Goal: Obtain resource: Obtain resource

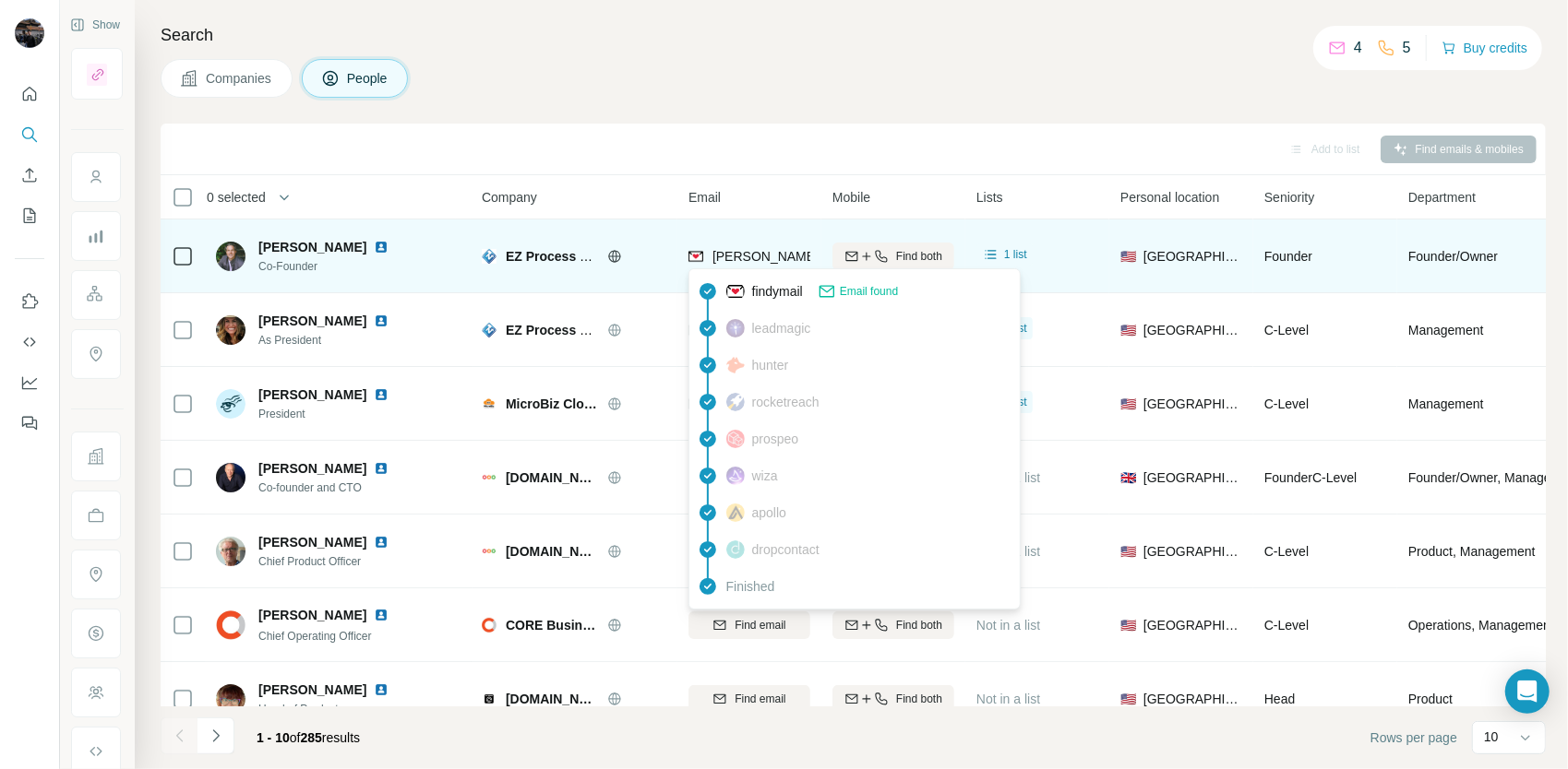
click at [784, 267] on div "[PERSON_NAME][EMAIL_ADDRESS][DOMAIN_NAME]" at bounding box center [855, 258] width 334 height 22
click at [779, 260] on span "[PERSON_NAME][EMAIL_ADDRESS][DOMAIN_NAME]" at bounding box center [875, 256] width 324 height 14
click at [784, 257] on span "[PERSON_NAME][EMAIL_ADDRESS][DOMAIN_NAME]" at bounding box center [875, 256] width 324 height 14
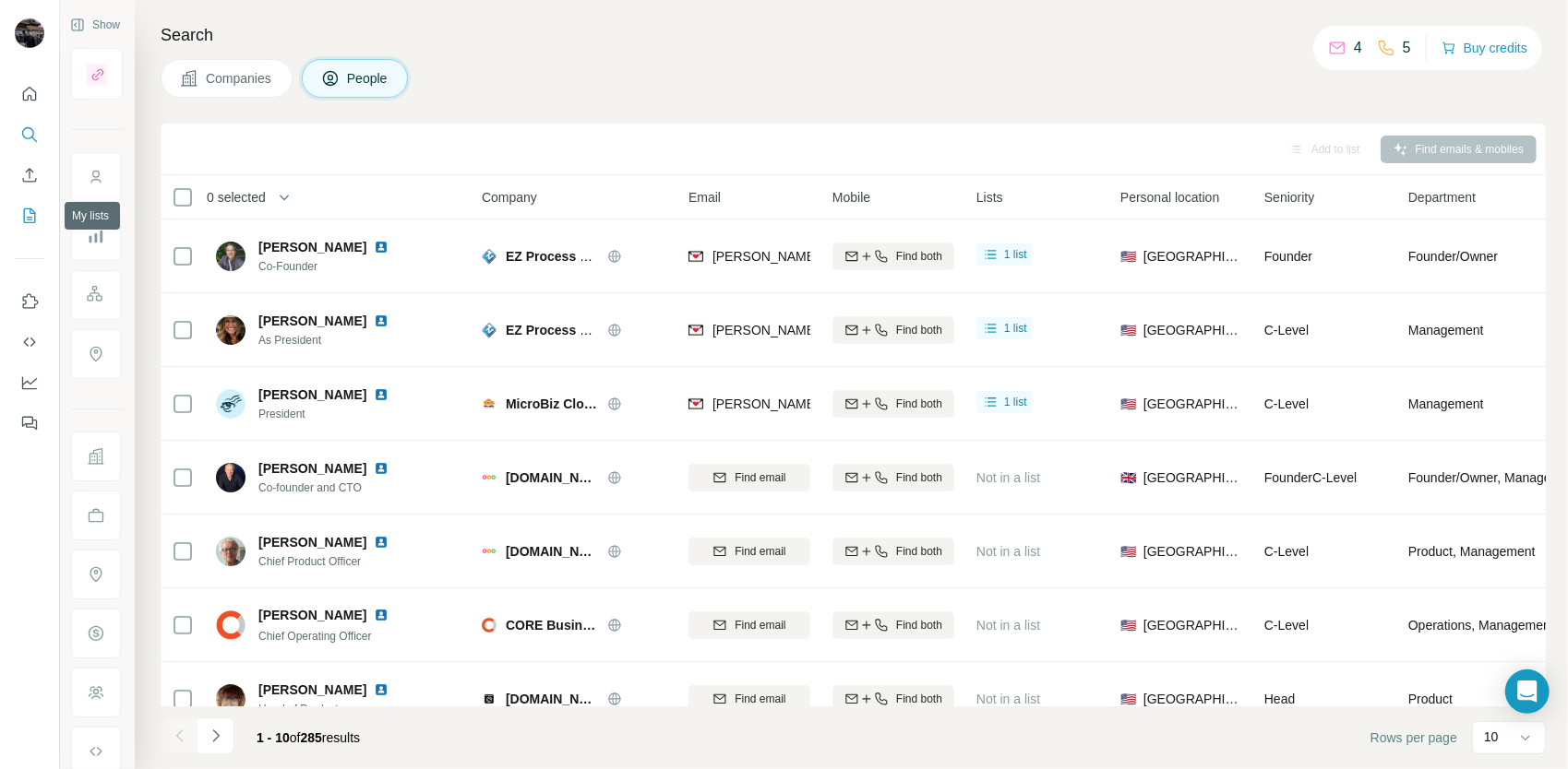
click at [30, 205] on button "My lists" at bounding box center [29, 216] width 30 height 33
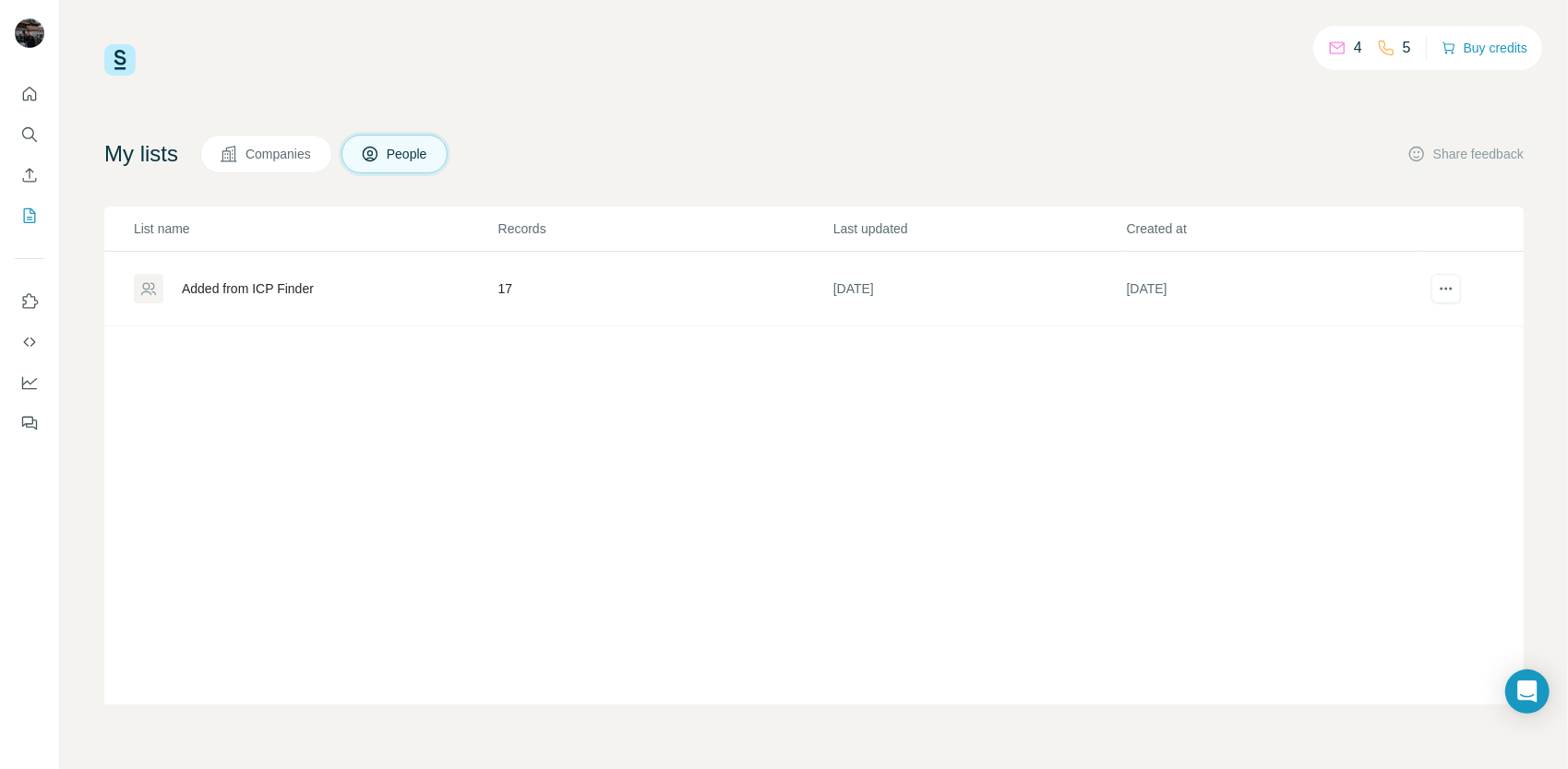
click at [386, 296] on div "Added from ICP Finder" at bounding box center [315, 288] width 363 height 30
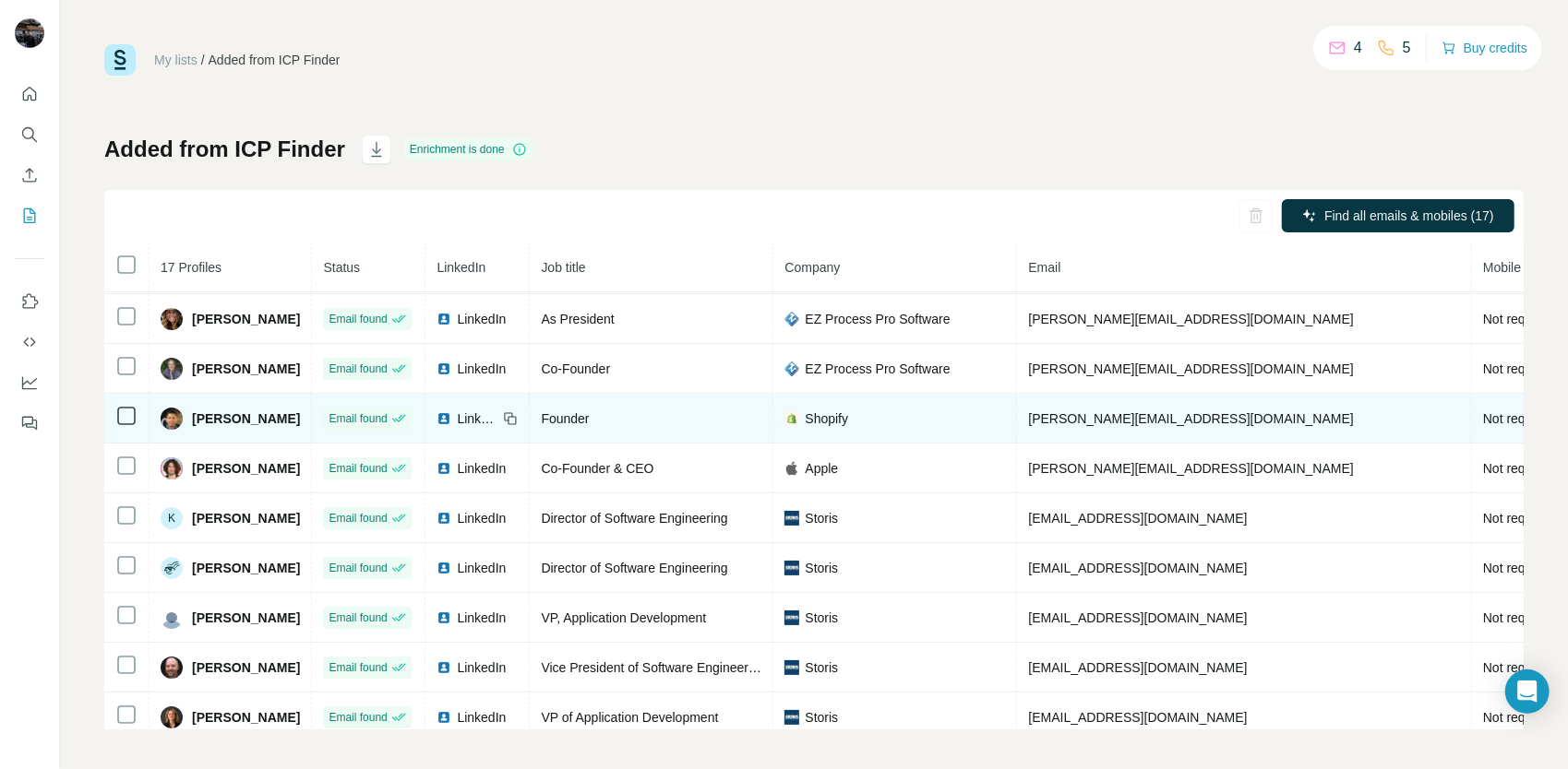
scroll to position [70, 0]
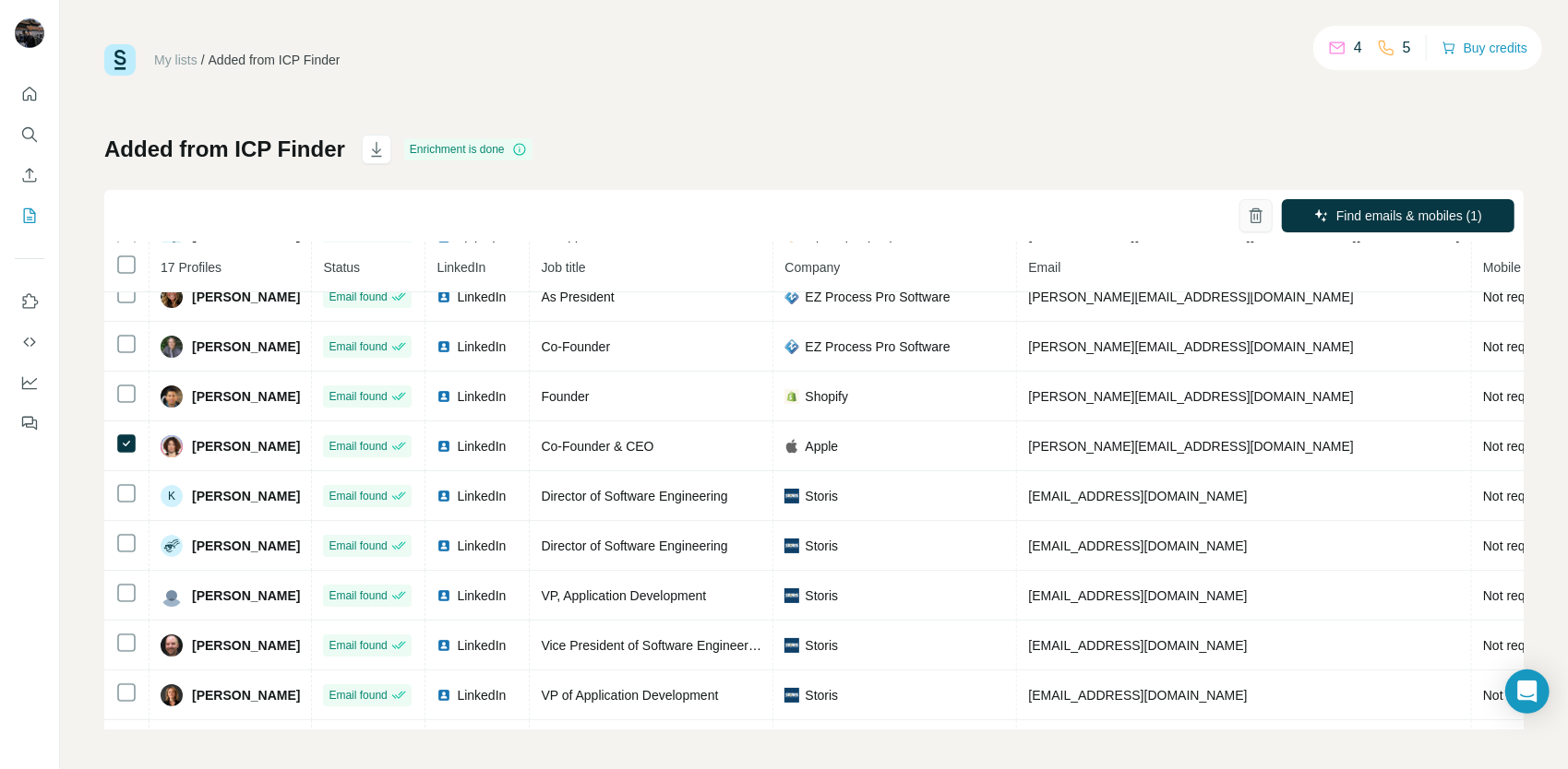
click at [1250, 214] on icon "button" at bounding box center [1255, 217] width 10 height 13
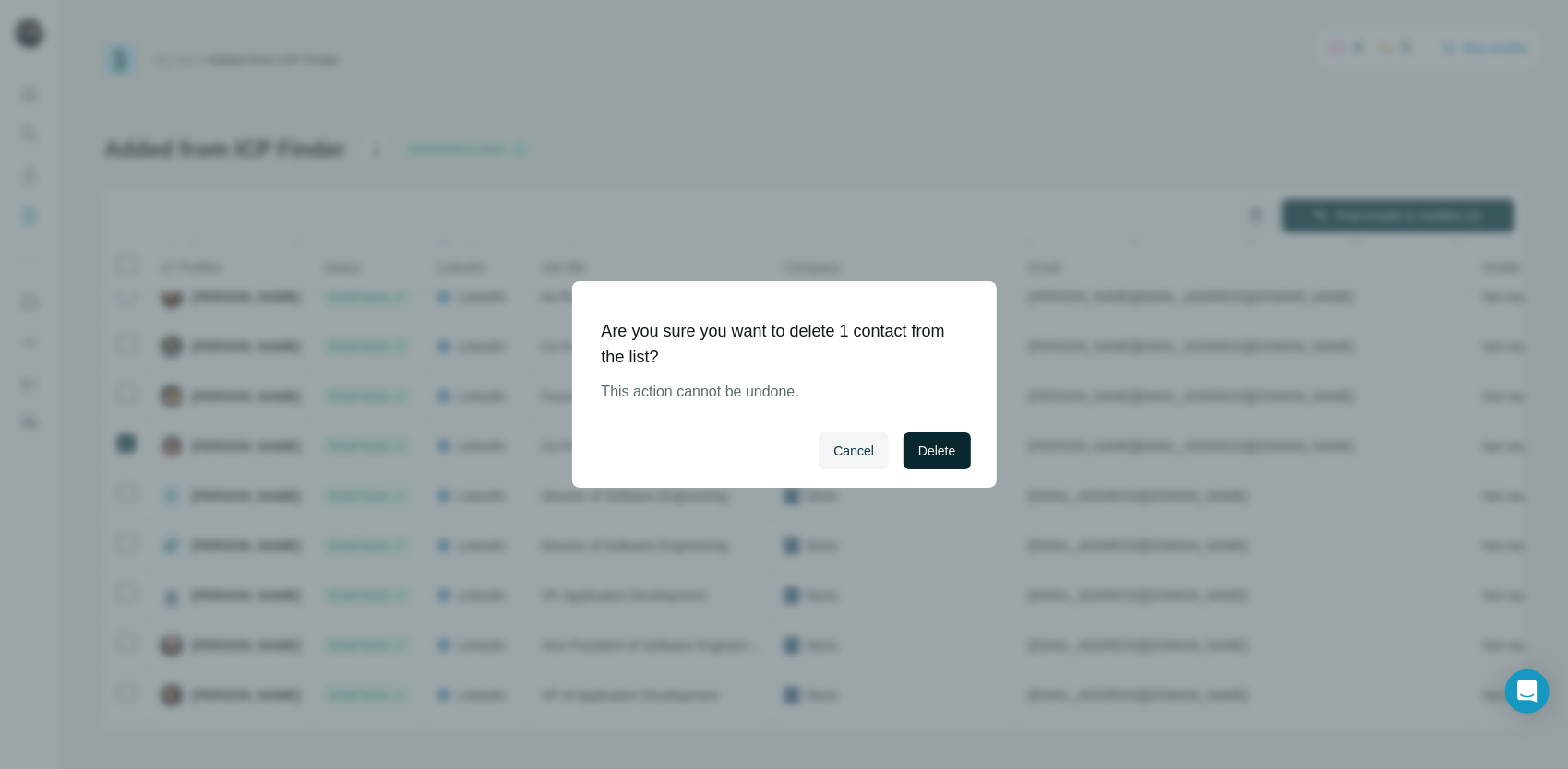
click at [941, 462] on button "Delete" at bounding box center [937, 451] width 67 height 37
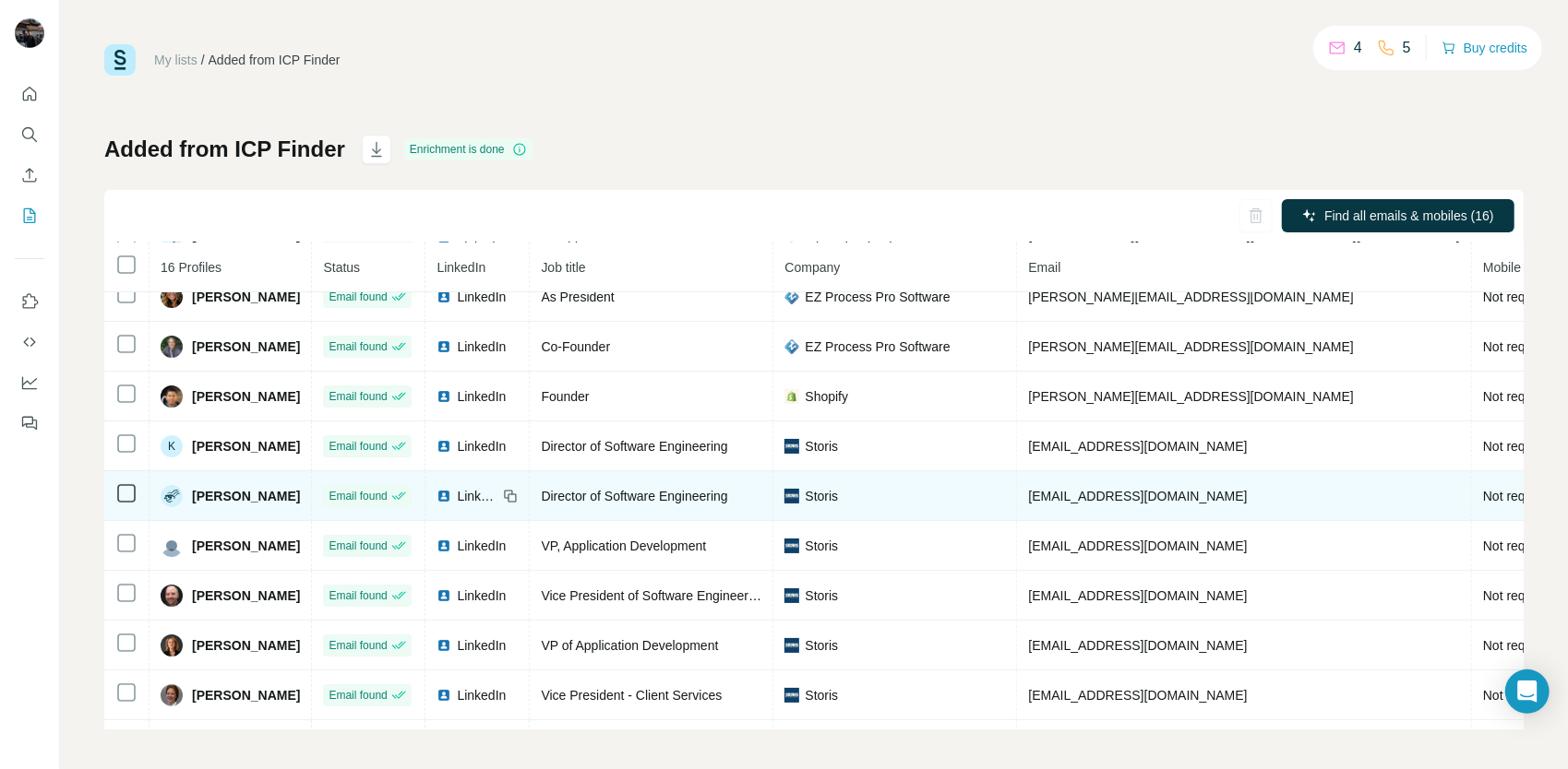
scroll to position [0, 0]
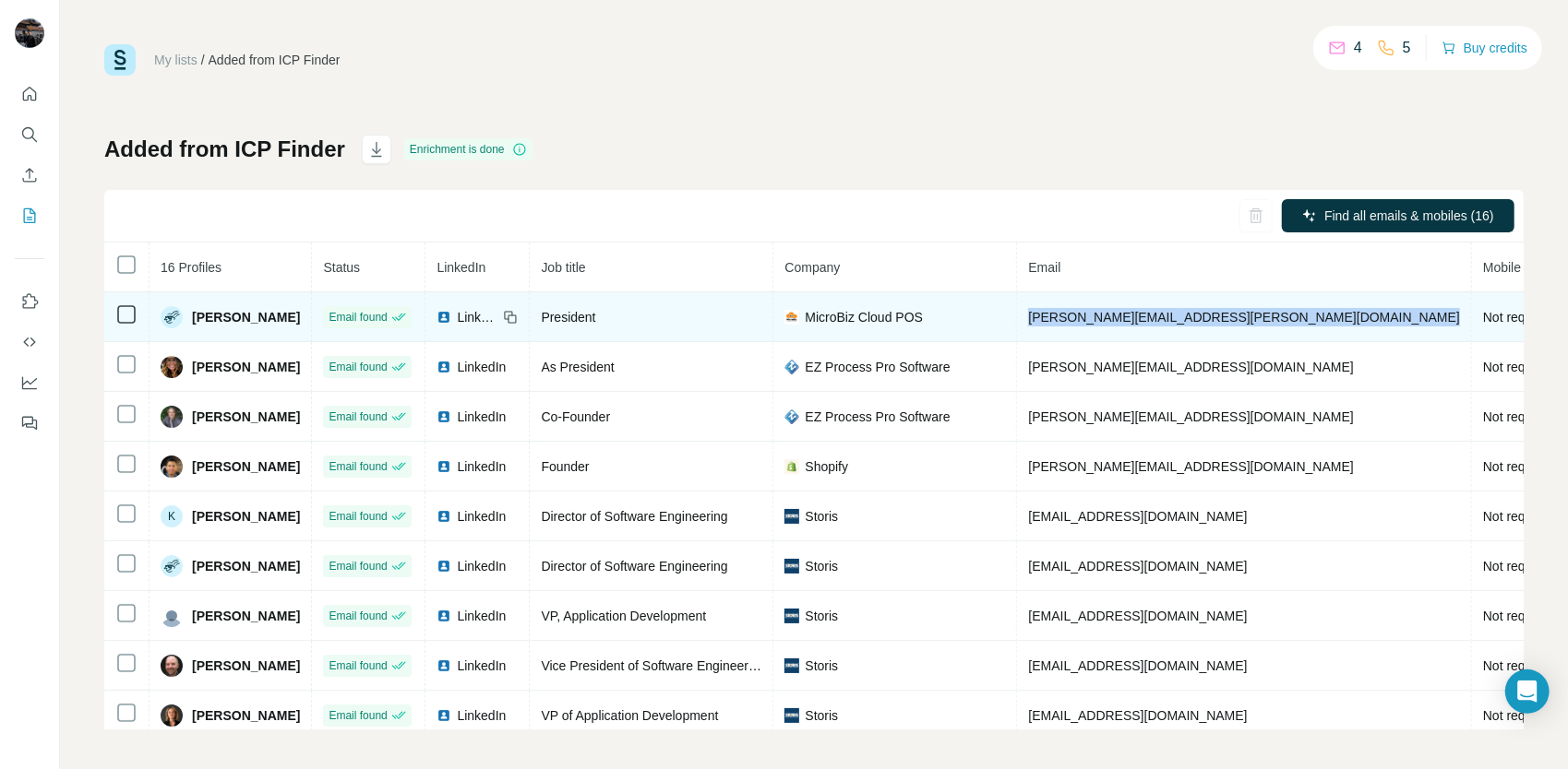
drag, startPoint x: 996, startPoint y: 320, endPoint x: 1184, endPoint y: 330, distance: 188.3
click at [1184, 330] on tr "[PERSON_NAME] Email found LinkedIn President MicroBiz Cloud POS [PERSON_NAME][E…" at bounding box center [1017, 318] width 1828 height 50
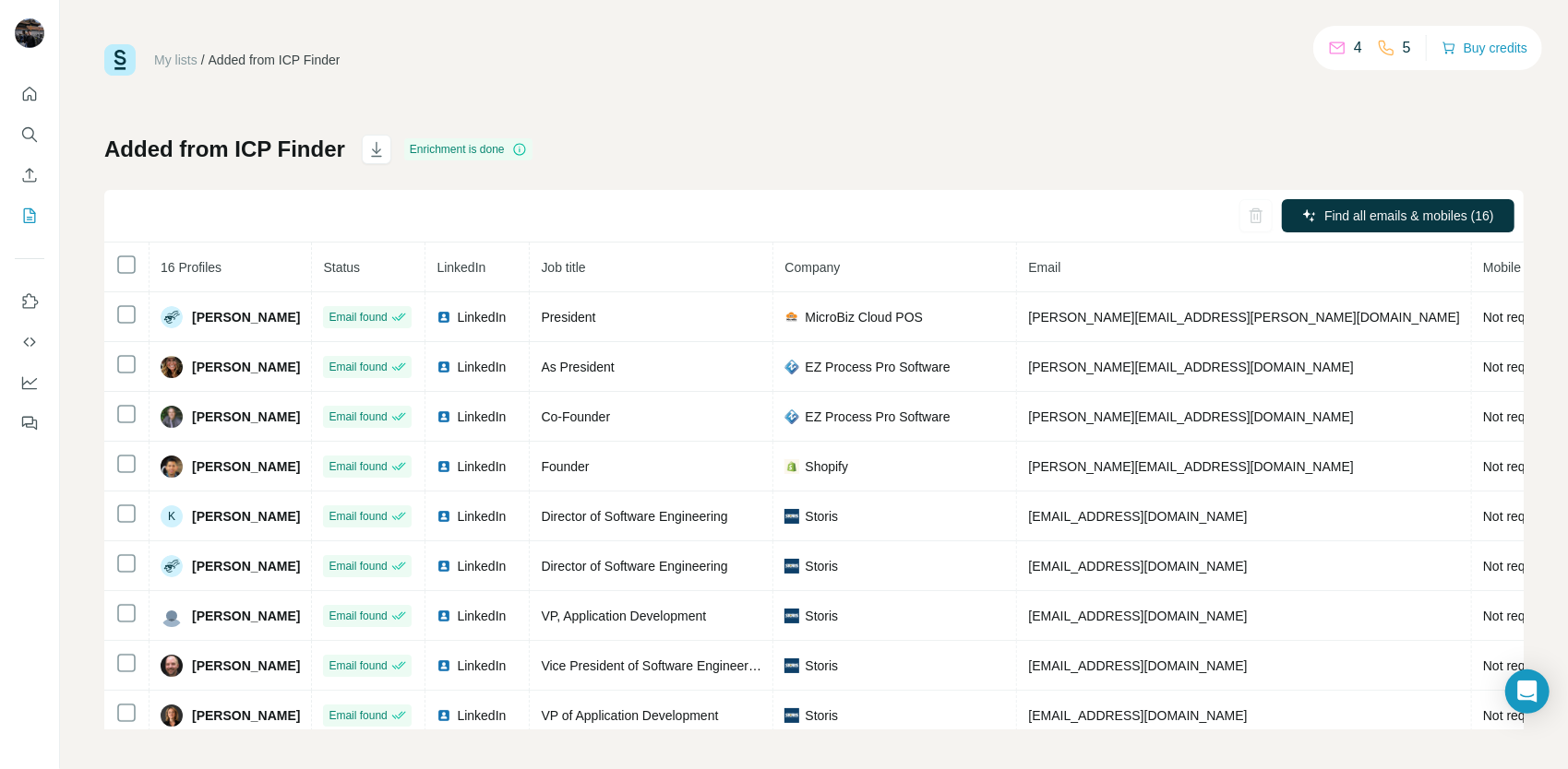
click at [655, 227] on div "Find all emails & mobiles (16)" at bounding box center [813, 216] width 1419 height 52
click at [373, 148] on icon "button" at bounding box center [376, 149] width 10 height 14
click at [1130, 35] on div "My lists / Added from ICP Finder 4 5 Buy credits Added from ICP Finder Enrichme…" at bounding box center [814, 384] width 1508 height 769
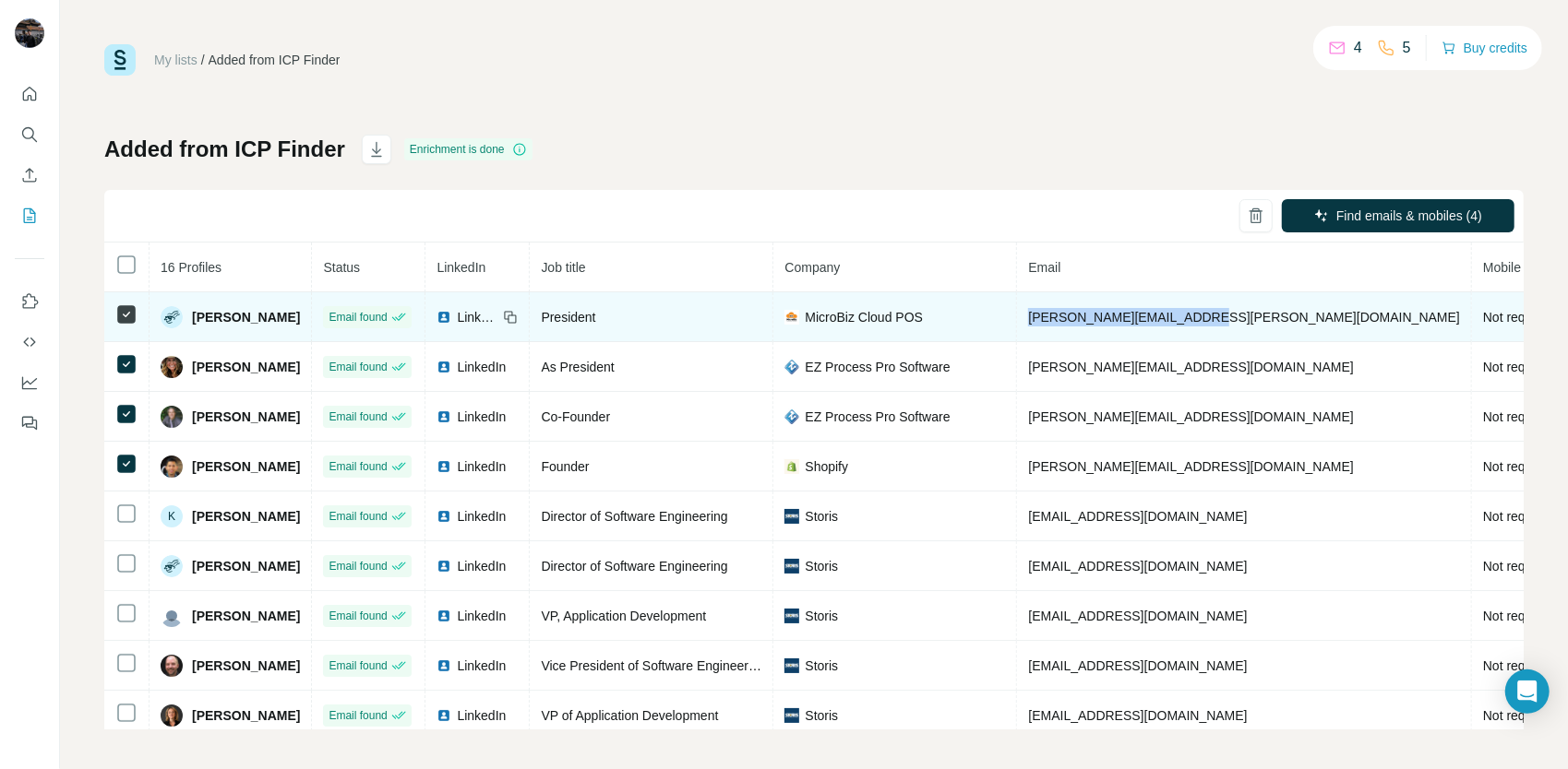
drag, startPoint x: 1000, startPoint y: 316, endPoint x: 1168, endPoint y: 332, distance: 168.8
click at [1168, 332] on td "[PERSON_NAME][EMAIL_ADDRESS][PERSON_NAME][DOMAIN_NAME]" at bounding box center [1244, 318] width 455 height 50
copy span "[PERSON_NAME][EMAIL_ADDRESS][PERSON_NAME][DOMAIN_NAME]"
drag, startPoint x: 267, startPoint y: 316, endPoint x: 188, endPoint y: 327, distance: 79.8
click at [188, 327] on td "[PERSON_NAME]" at bounding box center [231, 318] width 162 height 50
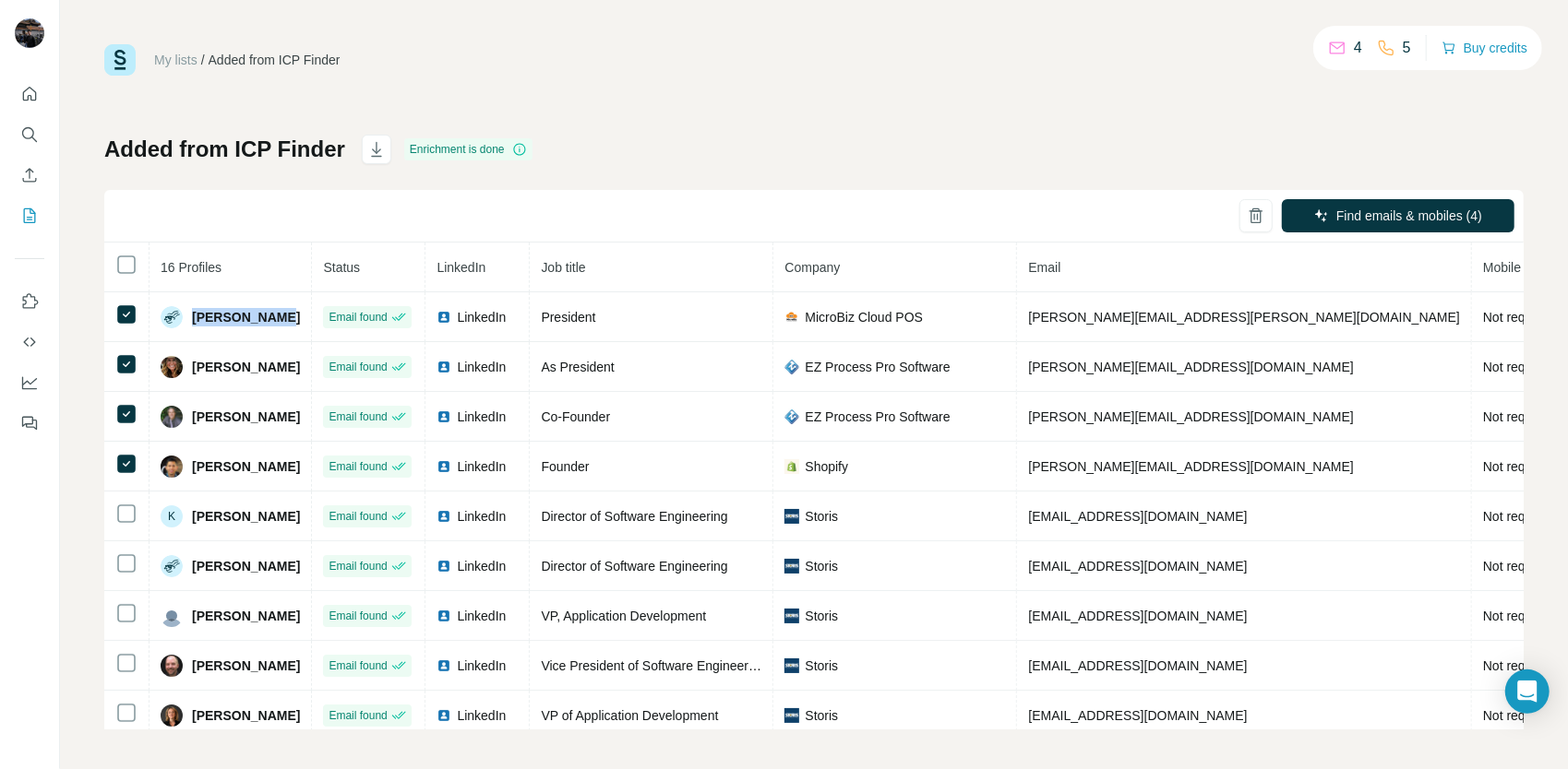
copy span "[PERSON_NAME]"
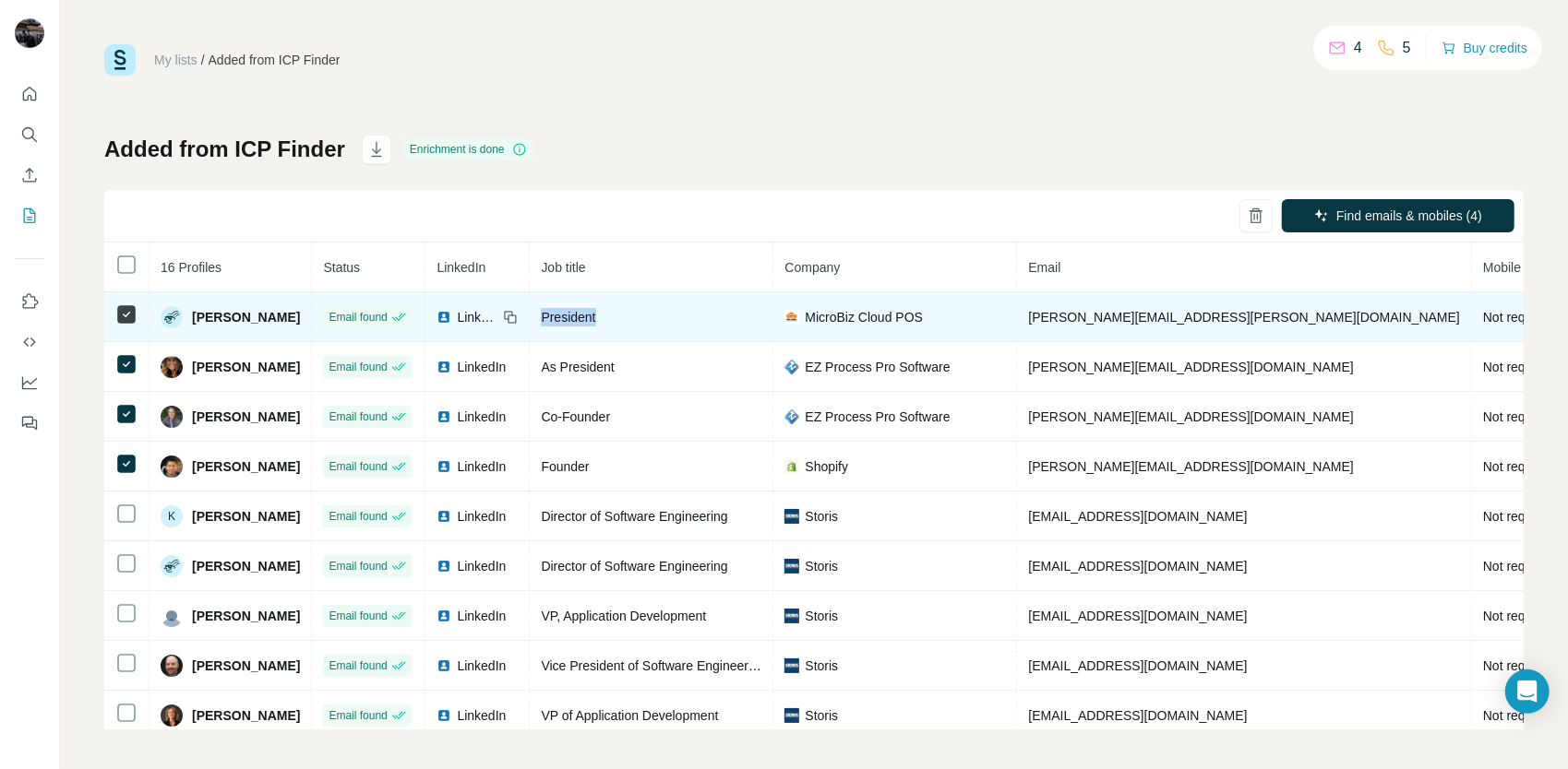
drag, startPoint x: 585, startPoint y: 312, endPoint x: 517, endPoint y: 311, distance: 68.0
click at [530, 311] on td "President" at bounding box center [651, 318] width 243 height 50
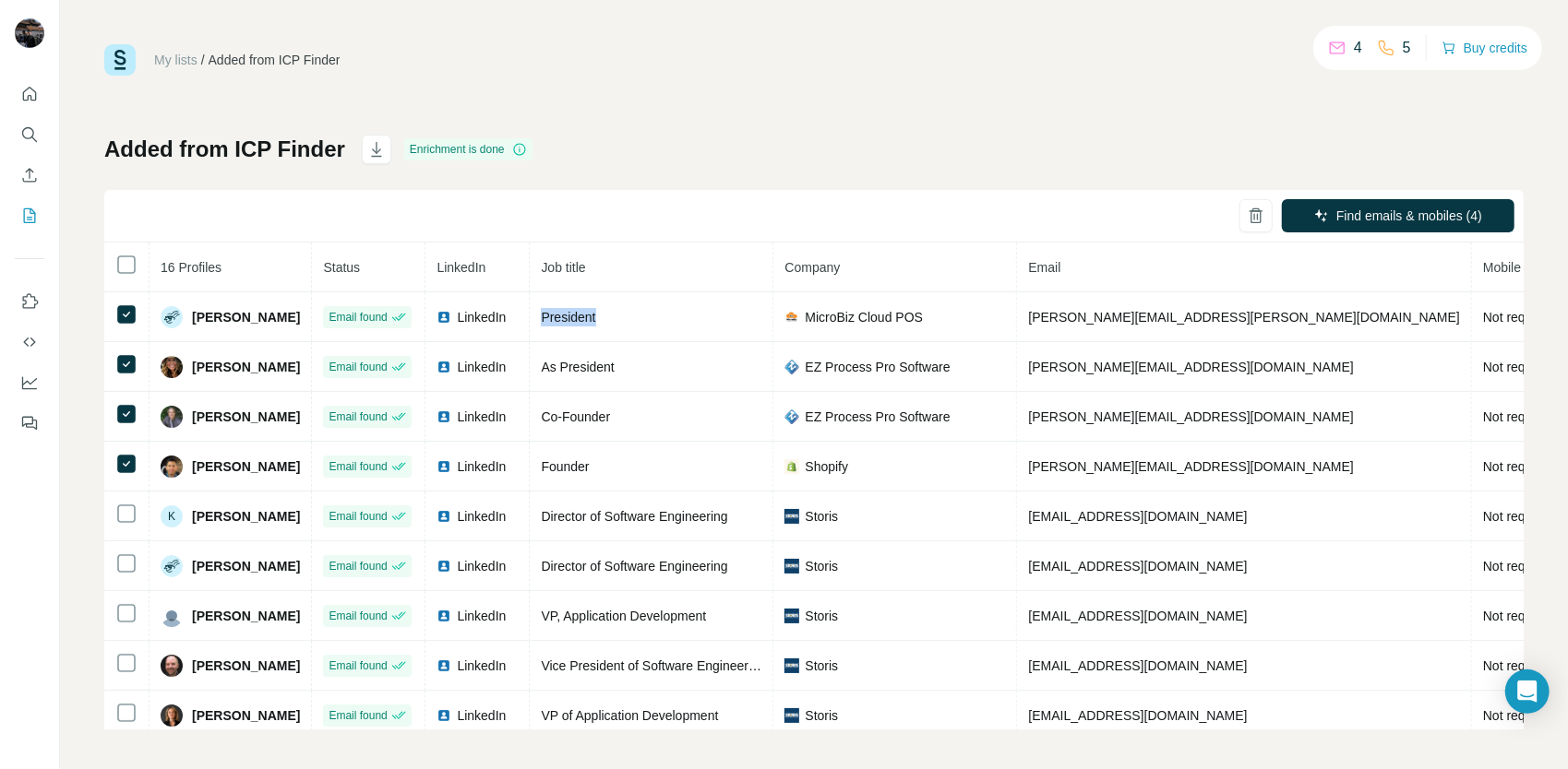
copy span "President"
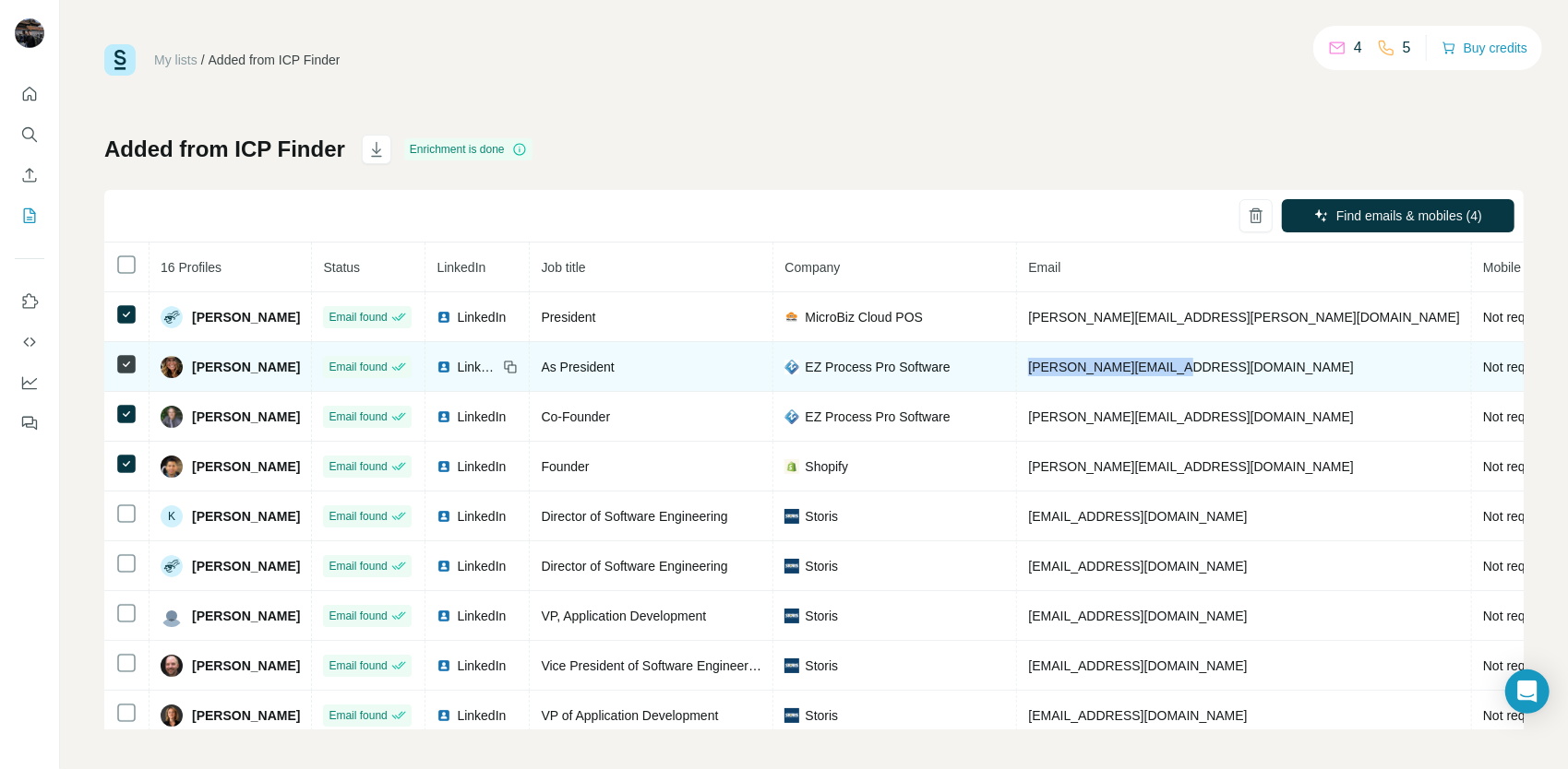
drag, startPoint x: 1146, startPoint y: 365, endPoint x: 998, endPoint y: 363, distance: 148.0
click at [1017, 363] on td "[PERSON_NAME][EMAIL_ADDRESS][DOMAIN_NAME]" at bounding box center [1244, 367] width 455 height 50
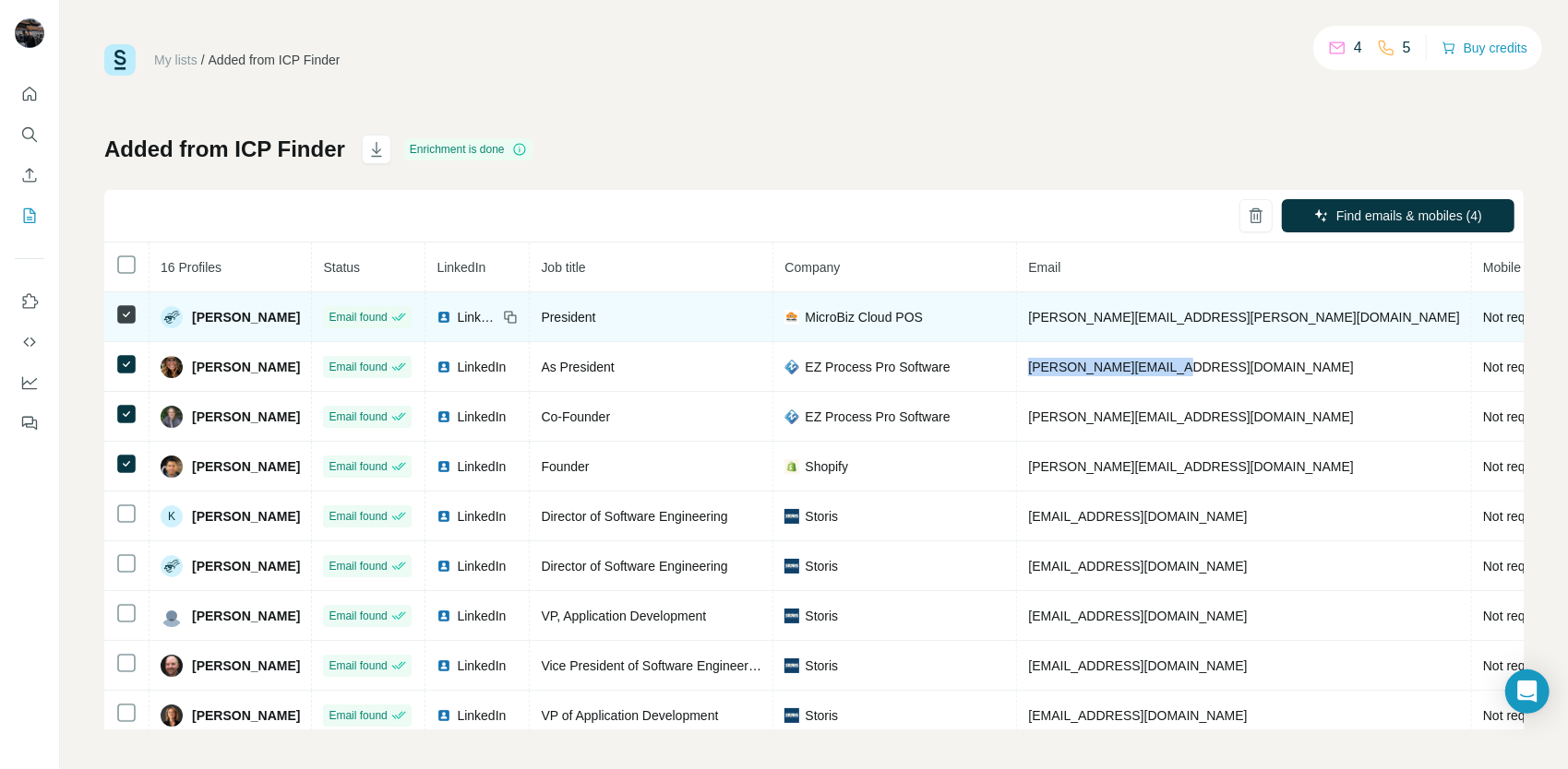
copy span "[PERSON_NAME][EMAIL_ADDRESS][DOMAIN_NAME]"
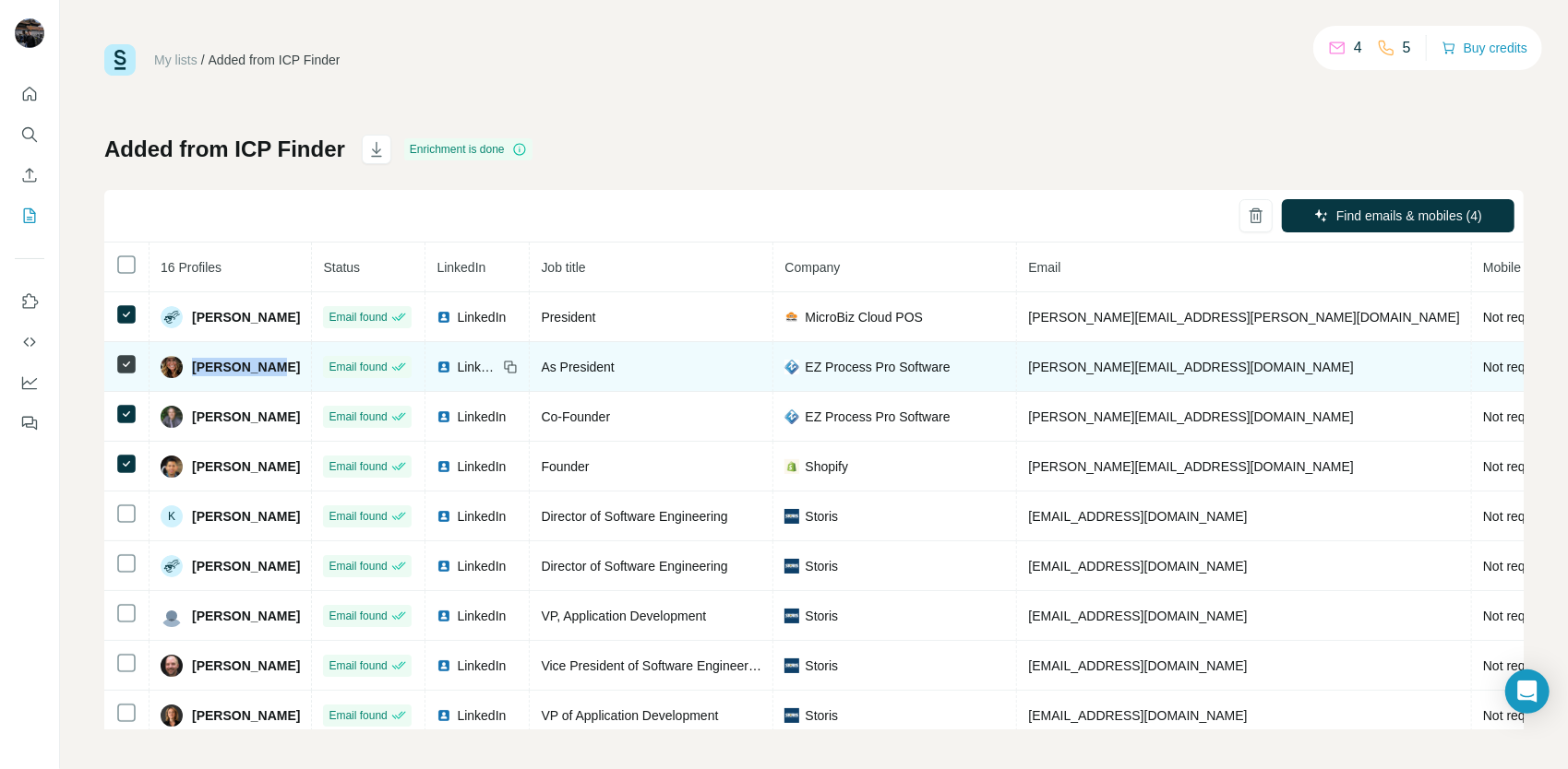
drag, startPoint x: 263, startPoint y: 371, endPoint x: 194, endPoint y: 373, distance: 69.0
click at [194, 373] on div "[PERSON_NAME]" at bounding box center [230, 366] width 139 height 22
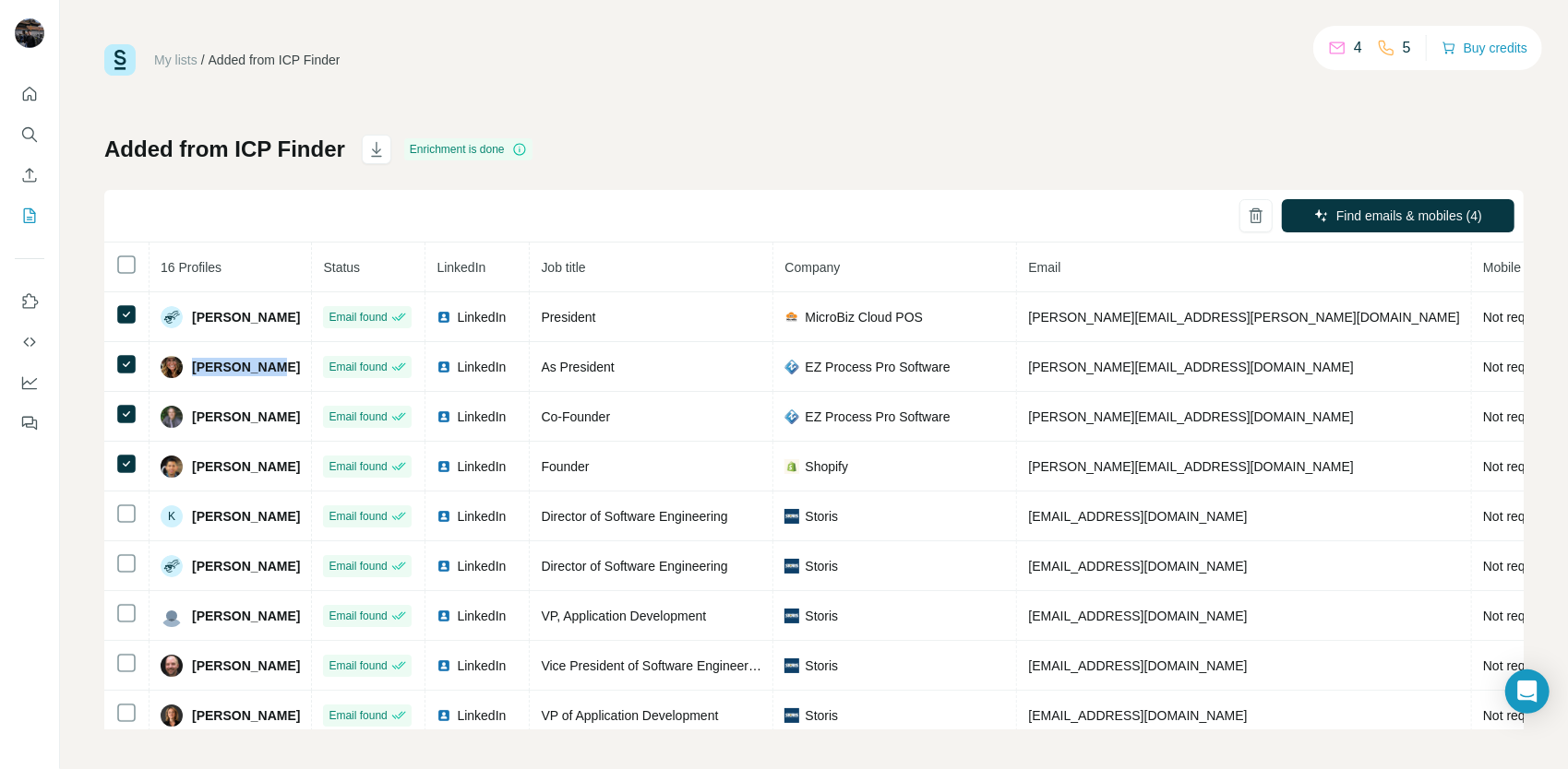
copy span "[PERSON_NAME]"
